Goal: Task Accomplishment & Management: Complete application form

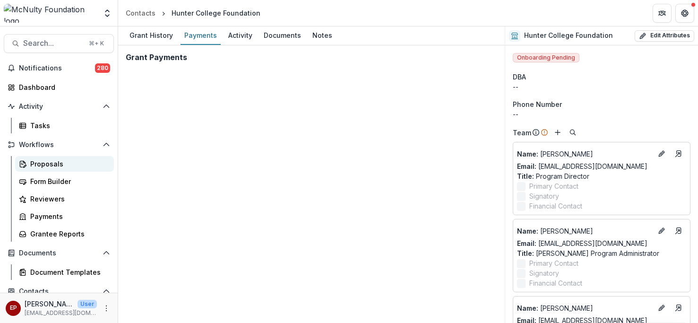
click at [60, 158] on link "Proposals" at bounding box center [64, 164] width 99 height 16
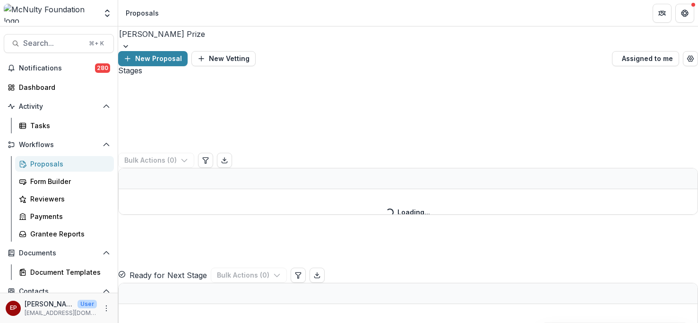
click at [178, 37] on div at bounding box center [408, 33] width 578 height 13
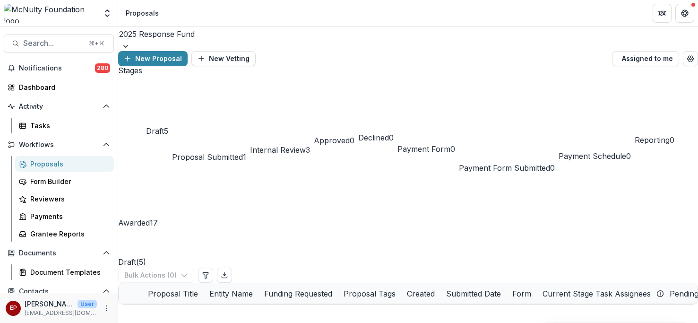
click at [212, 152] on span "Proposal Submitted" at bounding box center [207, 156] width 71 height 9
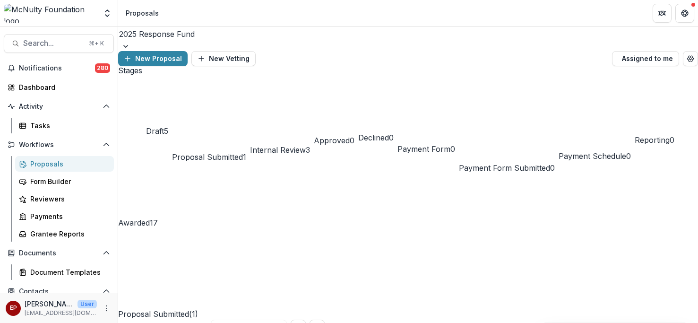
click at [155, 103] on div "Draft 5" at bounding box center [157, 120] width 22 height 34
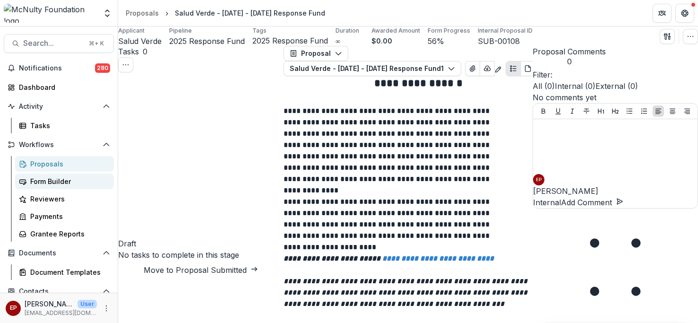
click at [59, 180] on div "Form Builder" at bounding box center [68, 181] width 76 height 10
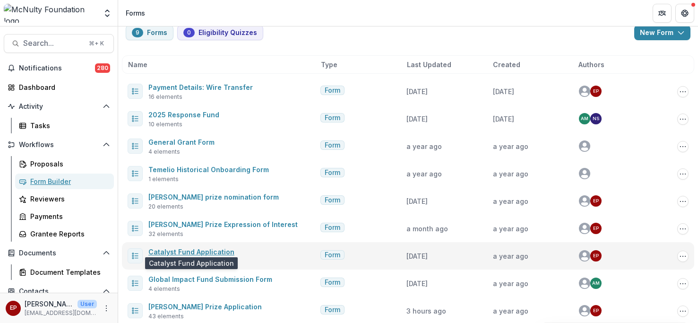
scroll to position [29, 0]
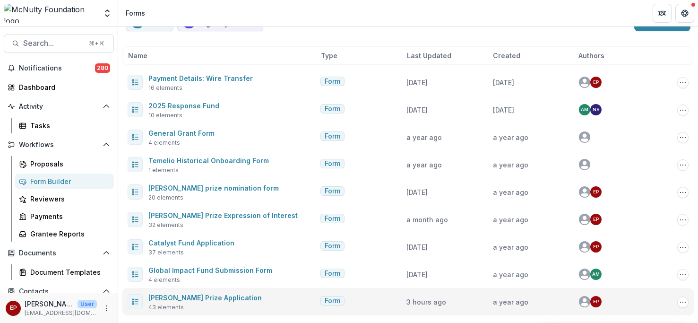
click at [205, 295] on link "[PERSON_NAME] Prize Application" at bounding box center [204, 297] width 113 height 8
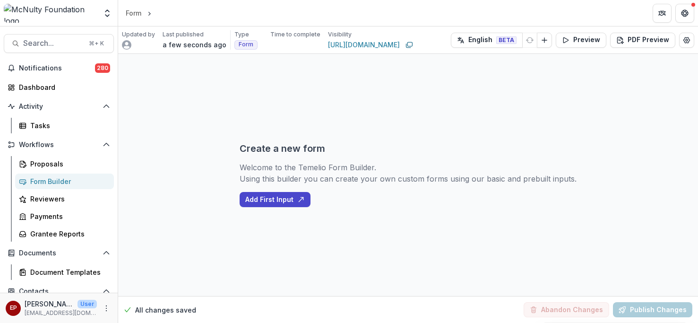
select select "********"
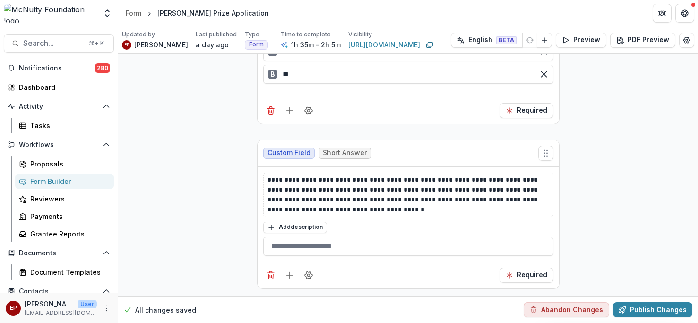
scroll to position [4995, 0]
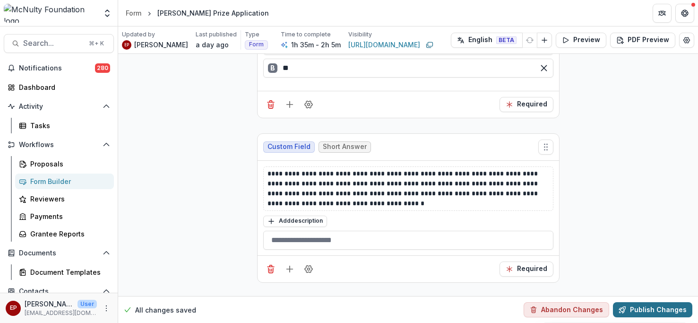
click at [638, 311] on button "Publish Changes" at bounding box center [652, 309] width 79 height 15
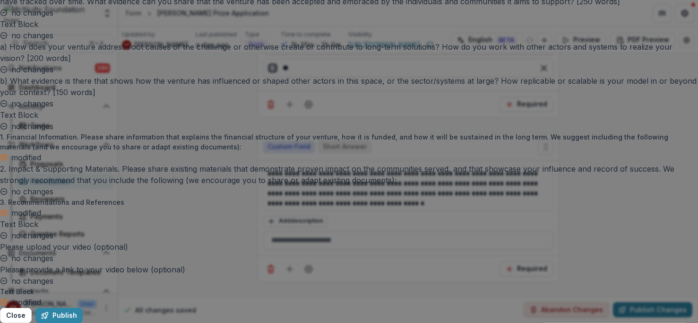
scroll to position [2128, 0]
click at [83, 308] on button "Publish" at bounding box center [58, 315] width 47 height 15
